Goal: Task Accomplishment & Management: Manage account settings

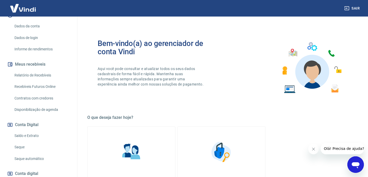
scroll to position [131, 0]
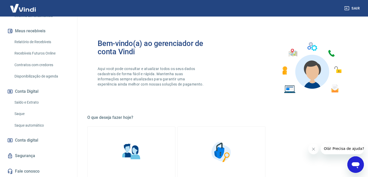
click at [33, 100] on link "Saldo e Extrato" at bounding box center [41, 102] width 59 height 11
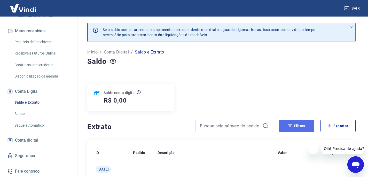
click at [302, 125] on button "Filtros" at bounding box center [296, 126] width 35 height 12
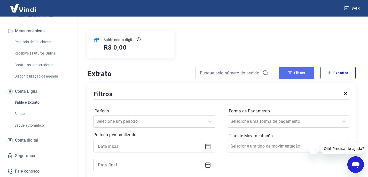
scroll to position [85, 0]
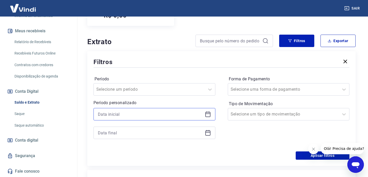
click at [199, 114] on input at bounding box center [150, 114] width 105 height 8
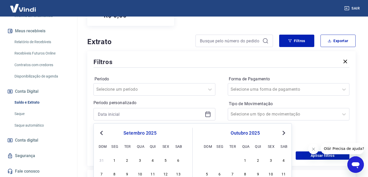
click at [102, 132] on span "Previous Month" at bounding box center [102, 133] width 0 height 6
click at [126, 158] on div "1" at bounding box center [127, 159] width 6 height 6
type input "[DATE]"
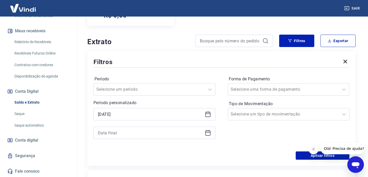
click at [208, 133] on icon at bounding box center [208, 133] width 6 height 6
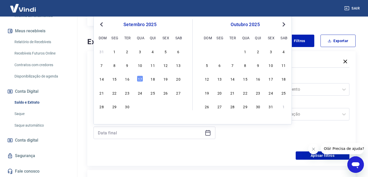
click at [102, 24] on span "Previous Month" at bounding box center [102, 24] width 0 height 6
click at [101, 118] on div "31" at bounding box center [102, 120] width 6 height 6
type input "[DATE]"
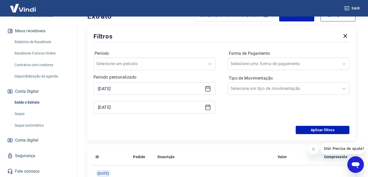
scroll to position [113, 0]
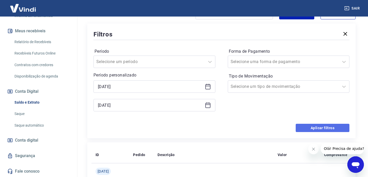
click at [310, 125] on button "Aplicar filtros" at bounding box center [323, 128] width 54 height 8
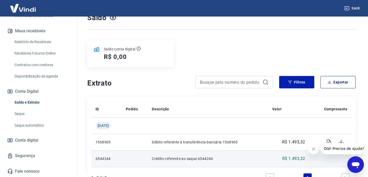
scroll to position [83, 0]
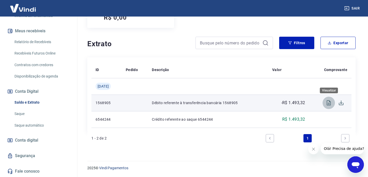
click at [328, 104] on icon "Visualizar" at bounding box center [329, 103] width 6 height 6
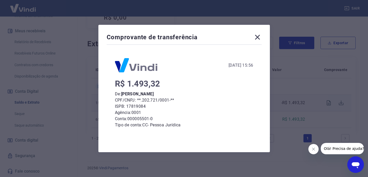
click at [260, 37] on icon at bounding box center [257, 37] width 8 height 8
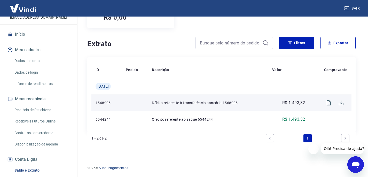
scroll to position [61, 0]
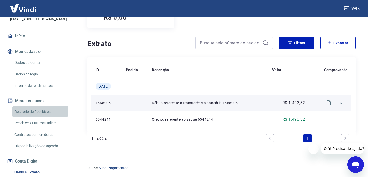
click at [26, 110] on link "Relatório de Recebíveis" at bounding box center [41, 111] width 59 height 11
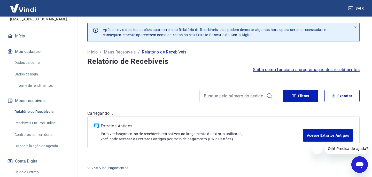
click at [26, 110] on link "Relatório de Recebíveis" at bounding box center [41, 111] width 59 height 11
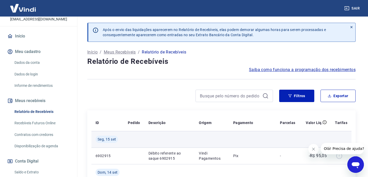
scroll to position [25, 0]
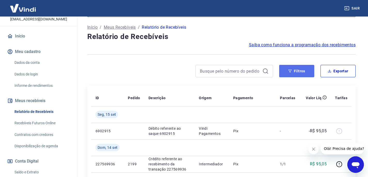
click at [291, 69] on button "Filtros" at bounding box center [296, 71] width 35 height 12
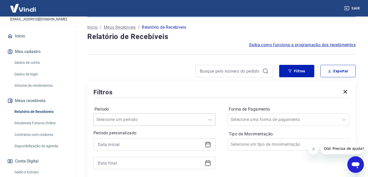
scroll to position [51, 0]
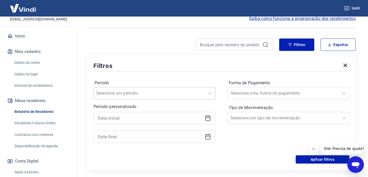
click at [196, 99] on div "Selecione um período" at bounding box center [154, 93] width 122 height 12
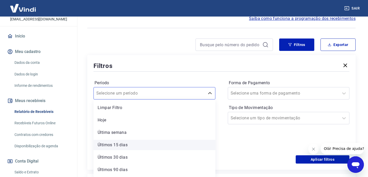
scroll to position [11, 0]
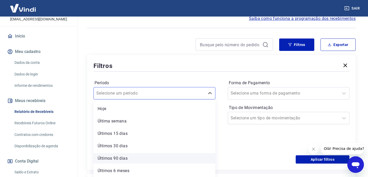
click at [168, 157] on div "Últimos 90 dias" at bounding box center [154, 158] width 122 height 10
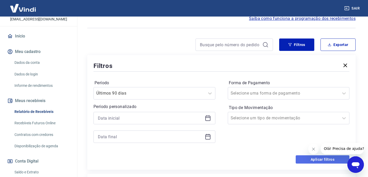
click at [327, 160] on button "Aplicar filtros" at bounding box center [323, 159] width 54 height 8
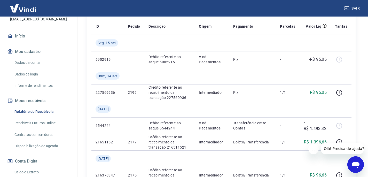
scroll to position [72, 0]
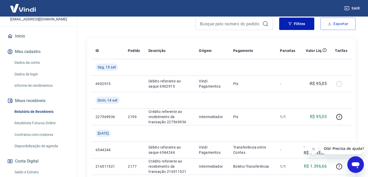
click at [336, 27] on button "Exportar" at bounding box center [337, 24] width 35 height 12
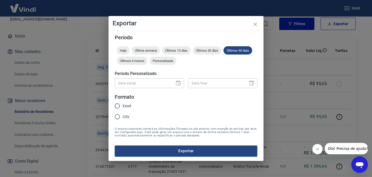
click at [117, 105] on input "Excel" at bounding box center [117, 105] width 11 height 11
radio input "true"
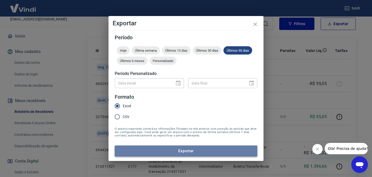
click at [175, 152] on button "Exportar" at bounding box center [186, 150] width 143 height 11
